Goal: Transaction & Acquisition: Purchase product/service

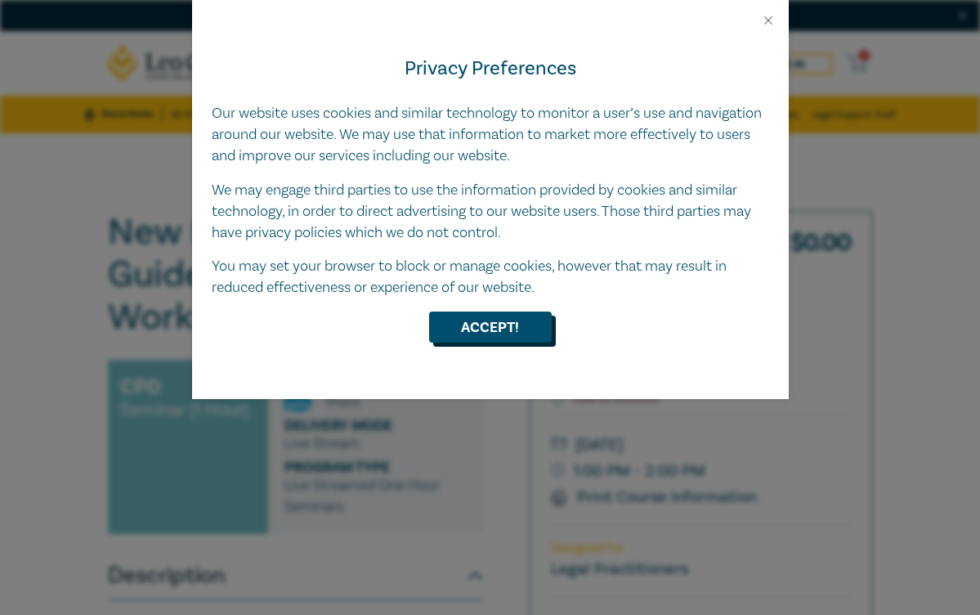
click at [486, 320] on button "Accept!" at bounding box center [490, 327] width 123 height 31
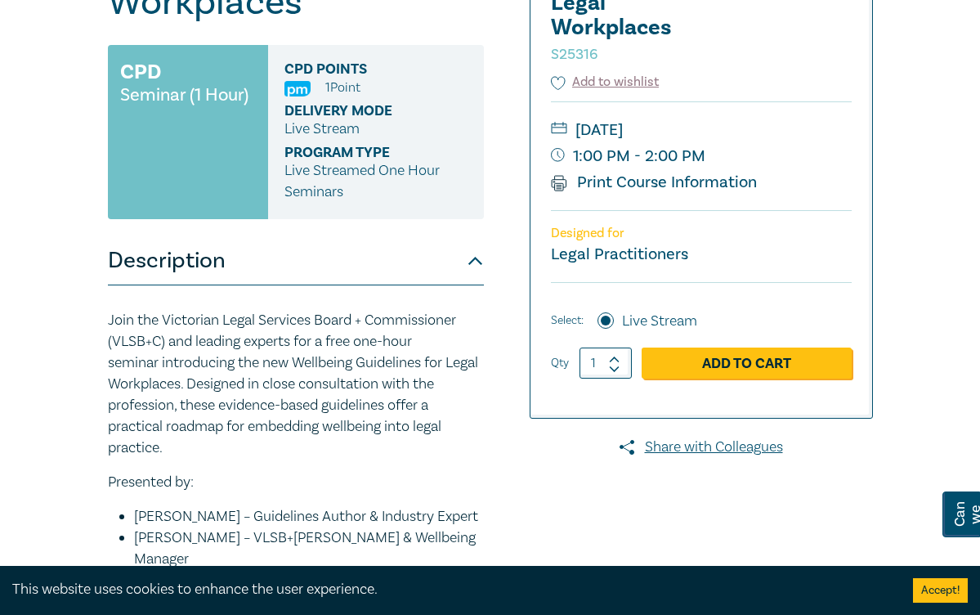
scroll to position [341, 0]
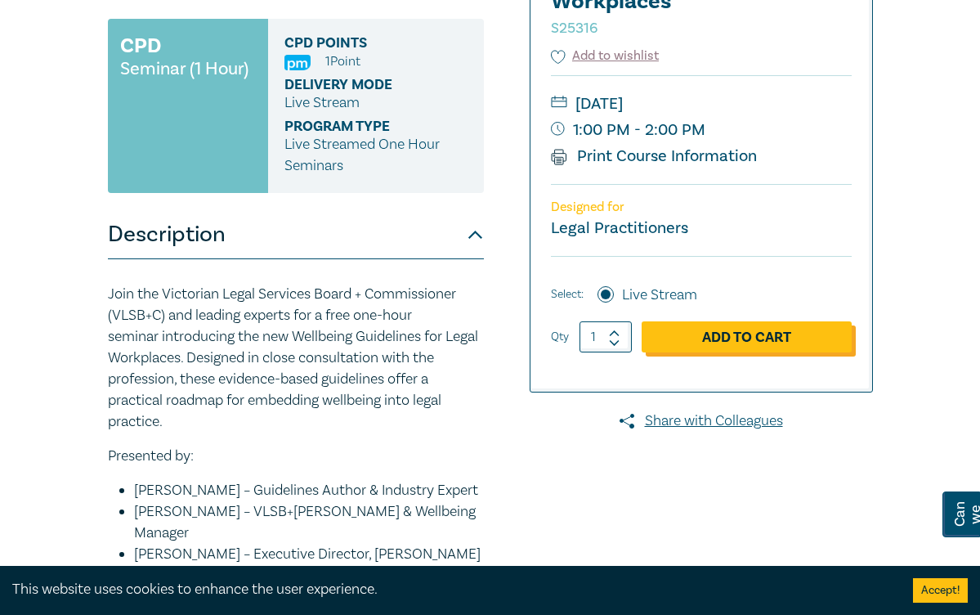
click at [741, 336] on link "Add to Cart" at bounding box center [747, 336] width 210 height 31
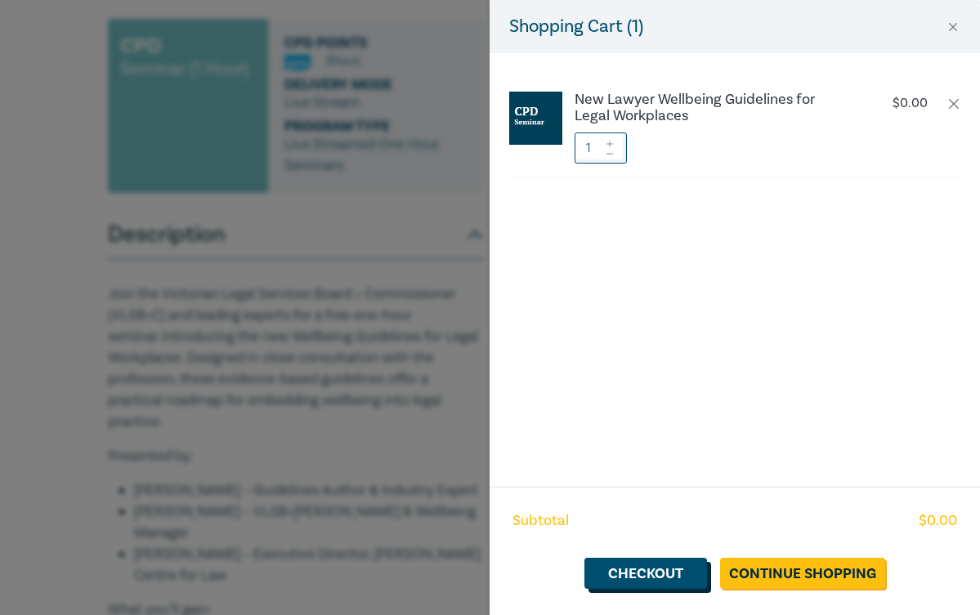
click at [644, 564] on link "Checkout" at bounding box center [646, 573] width 123 height 31
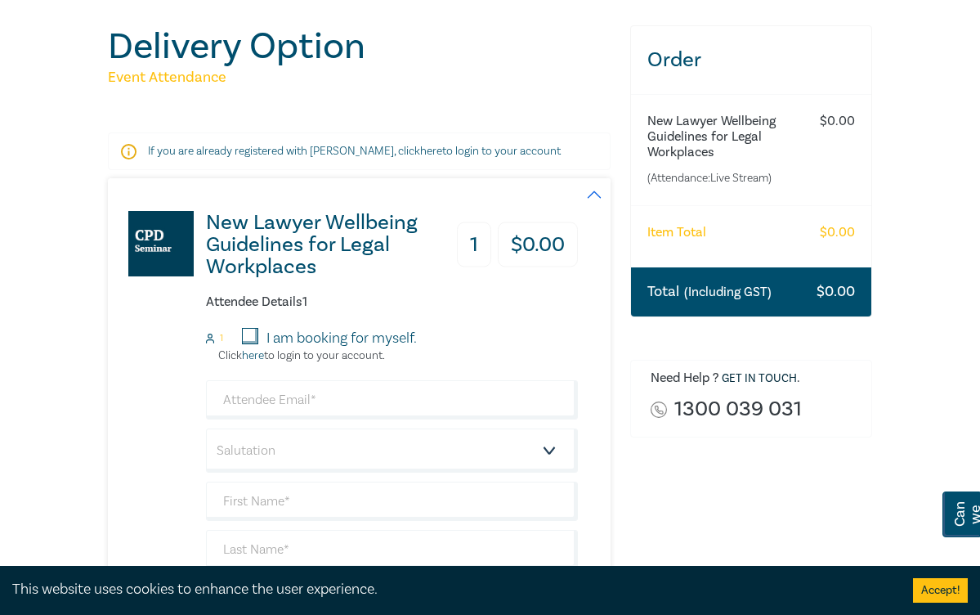
scroll to position [177, 0]
click at [250, 334] on input "I am booking for myself." at bounding box center [250, 337] width 16 height 16
checkbox input "true"
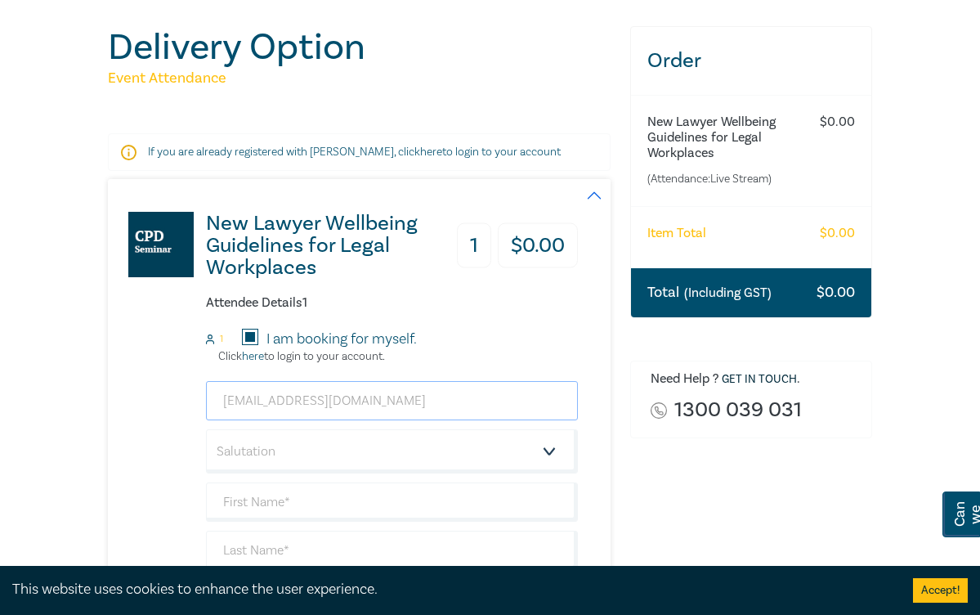
type input "[EMAIL_ADDRESS][DOMAIN_NAME]"
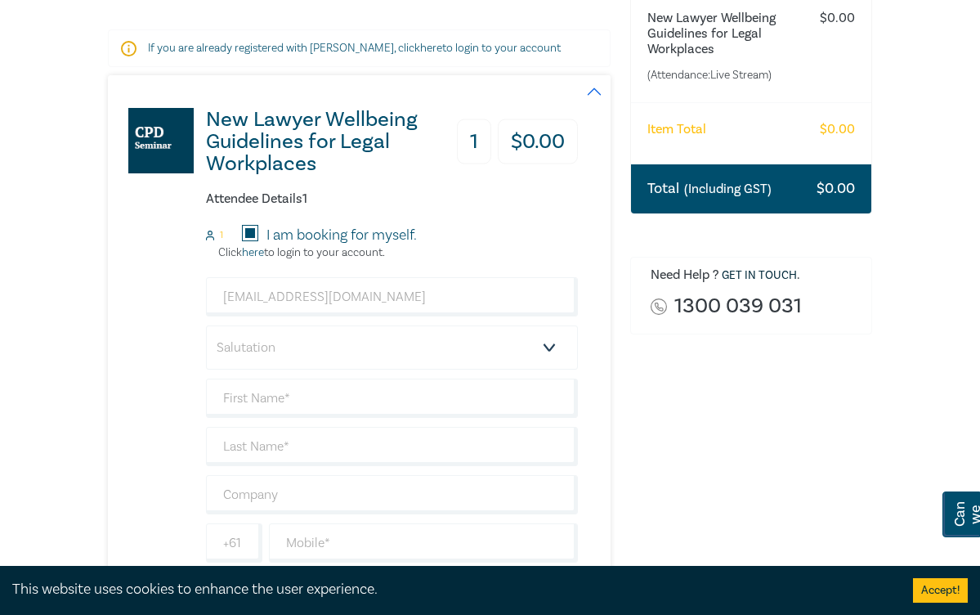
scroll to position [289, 0]
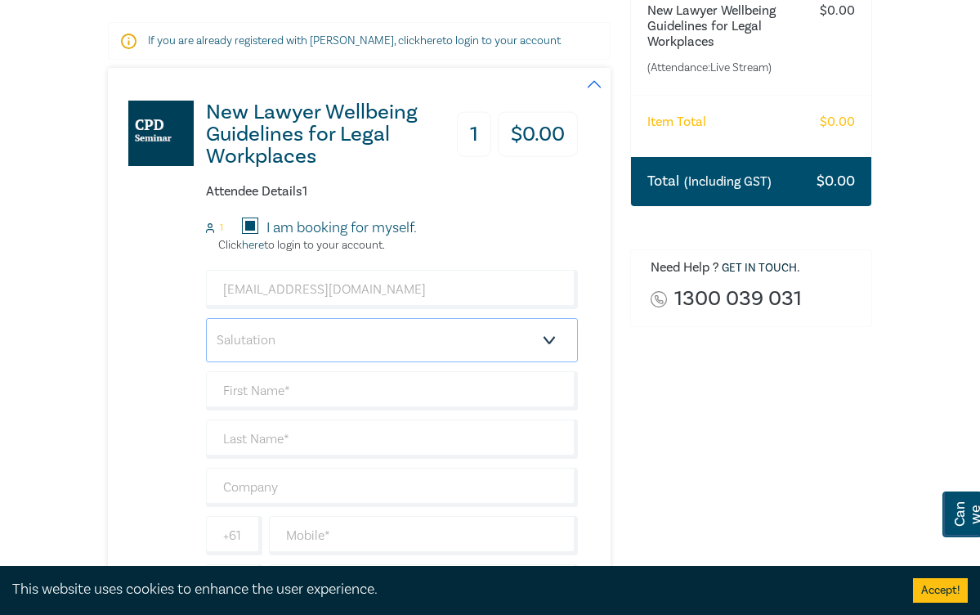
select select "Mr."
type input "[PERSON_NAME]"
type input "[GEOGRAPHIC_DATA]"
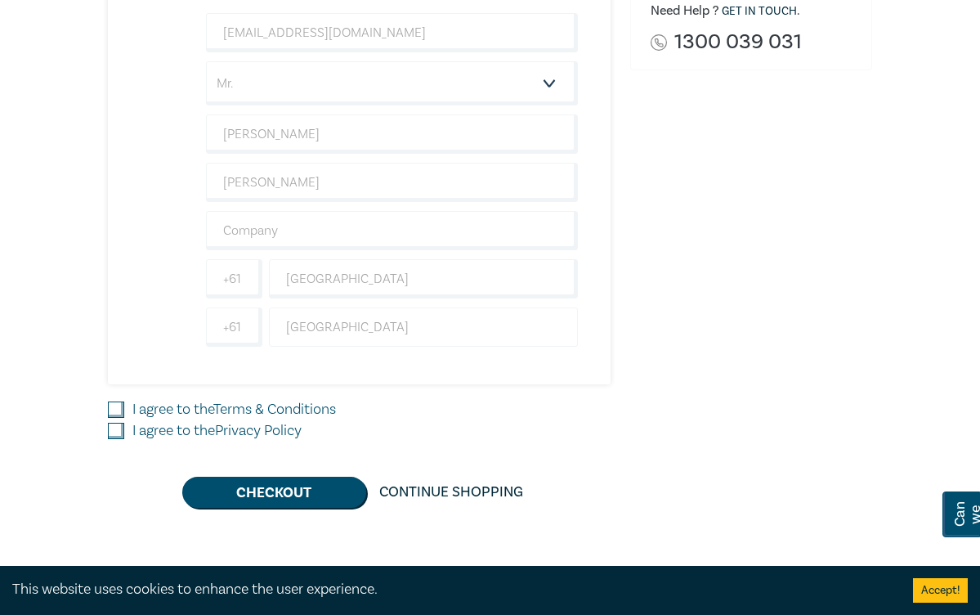
scroll to position [547, 0]
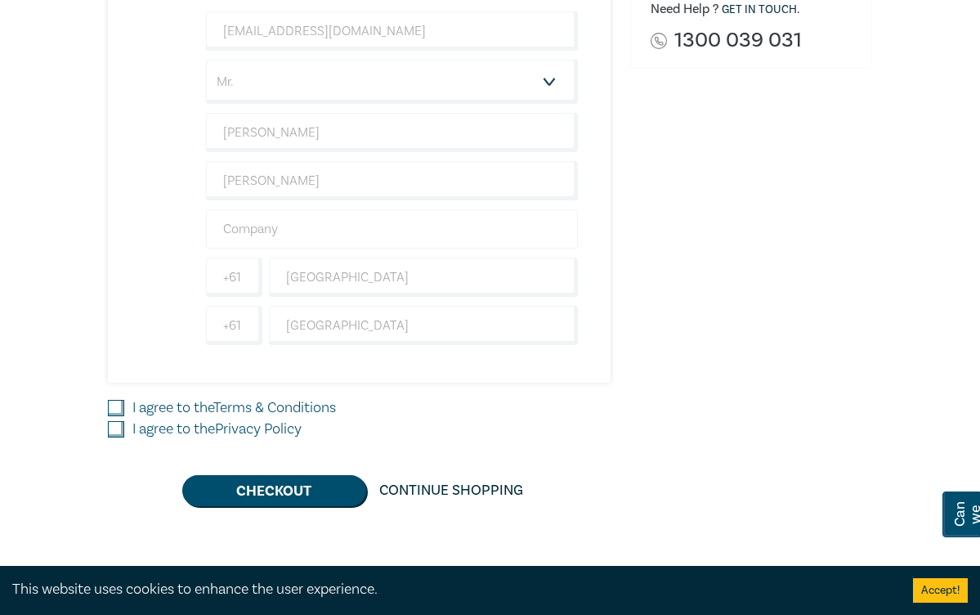
type input "[PERSON_NAME]"
type input "[PERSON_NAME] [PERSON_NAME] & Co"
click at [238, 275] on input "+61" at bounding box center [234, 277] width 56 height 39
type input "[PHONE_NUMBER]"
click at [110, 405] on input "I agree to the Terms & Conditions" at bounding box center [116, 408] width 16 height 16
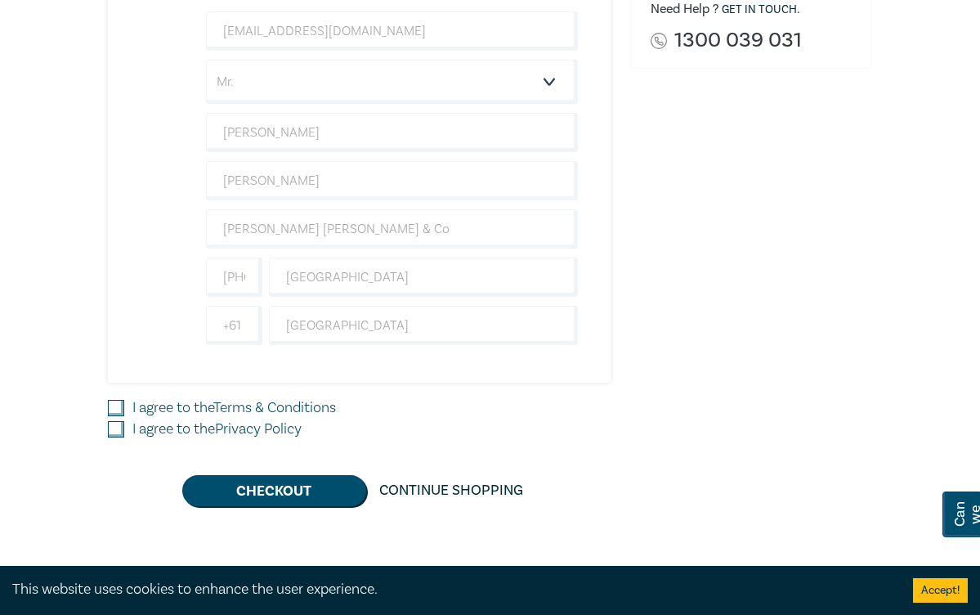
checkbox input "true"
click at [110, 428] on input "I agree to the Privacy Policy" at bounding box center [116, 429] width 16 height 16
checkbox input "true"
click at [314, 487] on button "Checkout" at bounding box center [274, 490] width 184 height 31
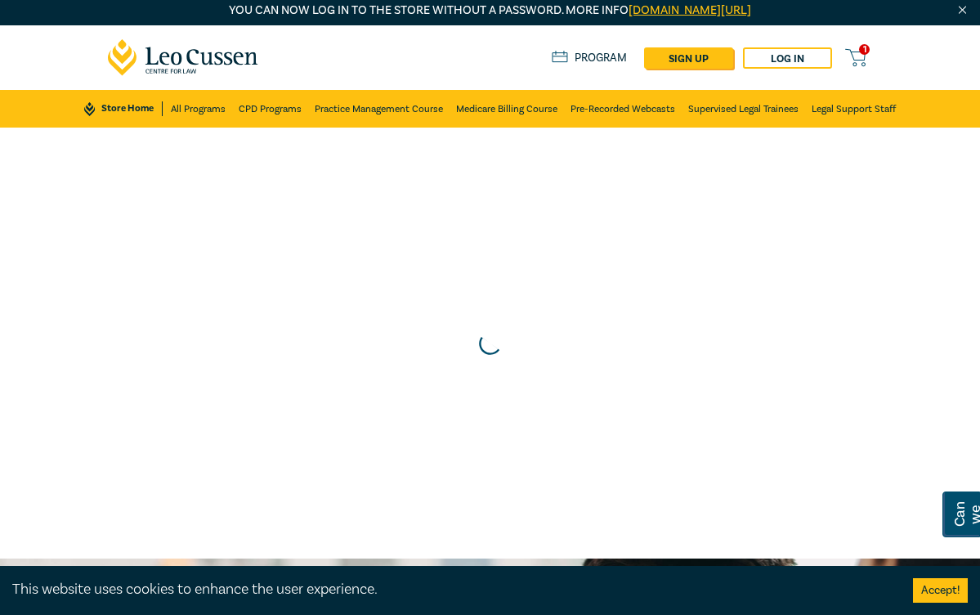
scroll to position [0, 0]
